Goal: Information Seeking & Learning: Learn about a topic

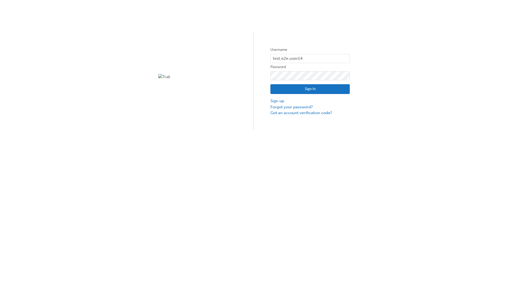
type input "test.e2e.user14"
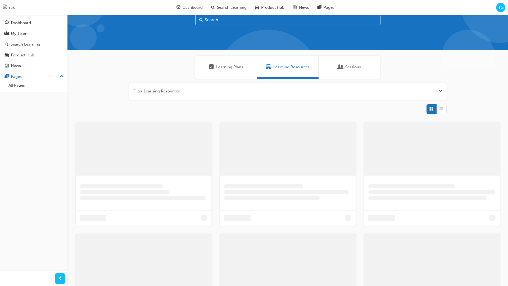
scroll to position [15, 0]
